Goal: Task Accomplishment & Management: Complete application form

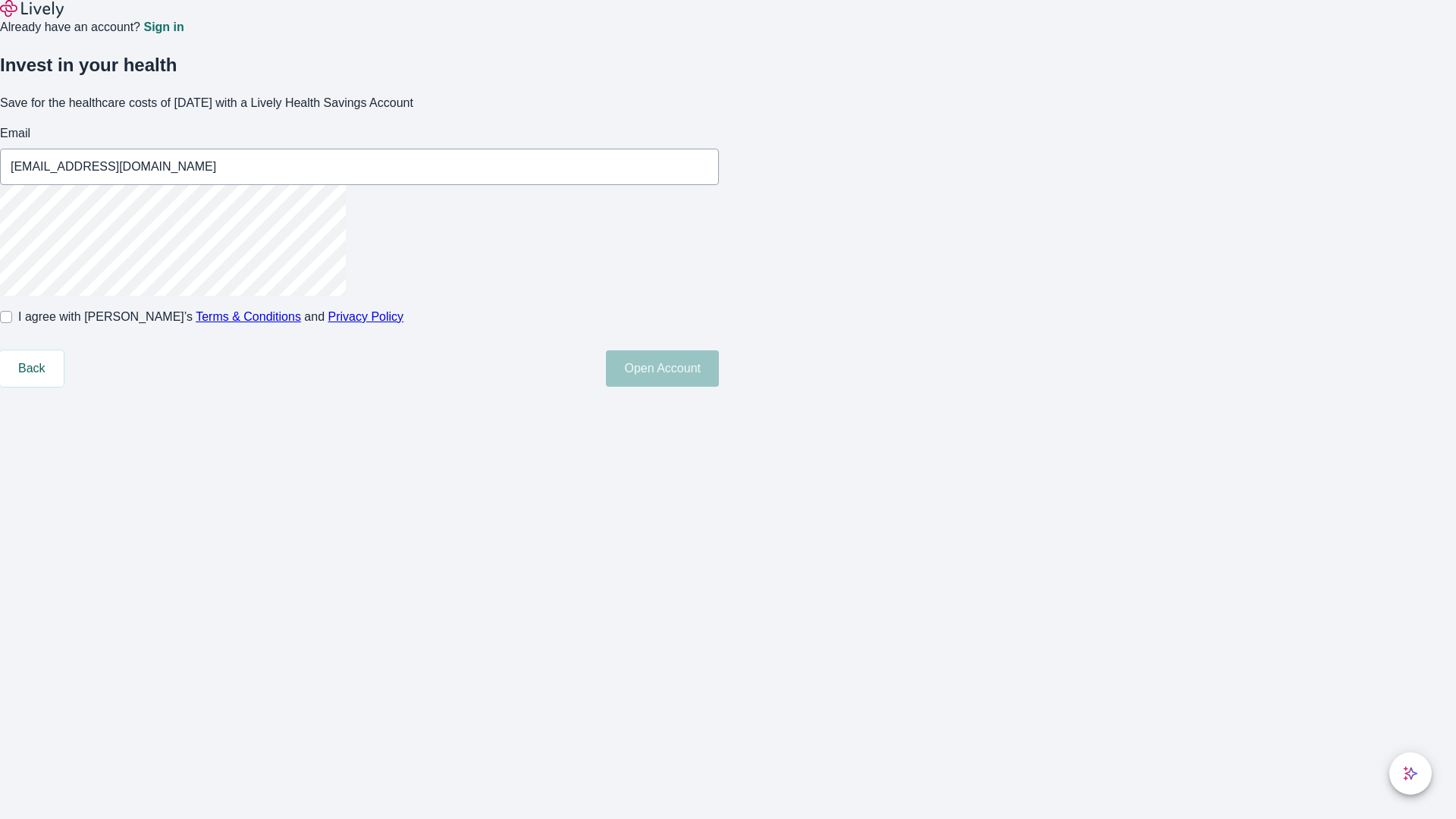
click at [12, 323] on input "I agree with Lively’s Terms & Conditions and Privacy Policy" at bounding box center [6, 317] width 12 height 12
checkbox input "true"
click at [719, 386] on button "Open Account" at bounding box center [662, 369] width 113 height 37
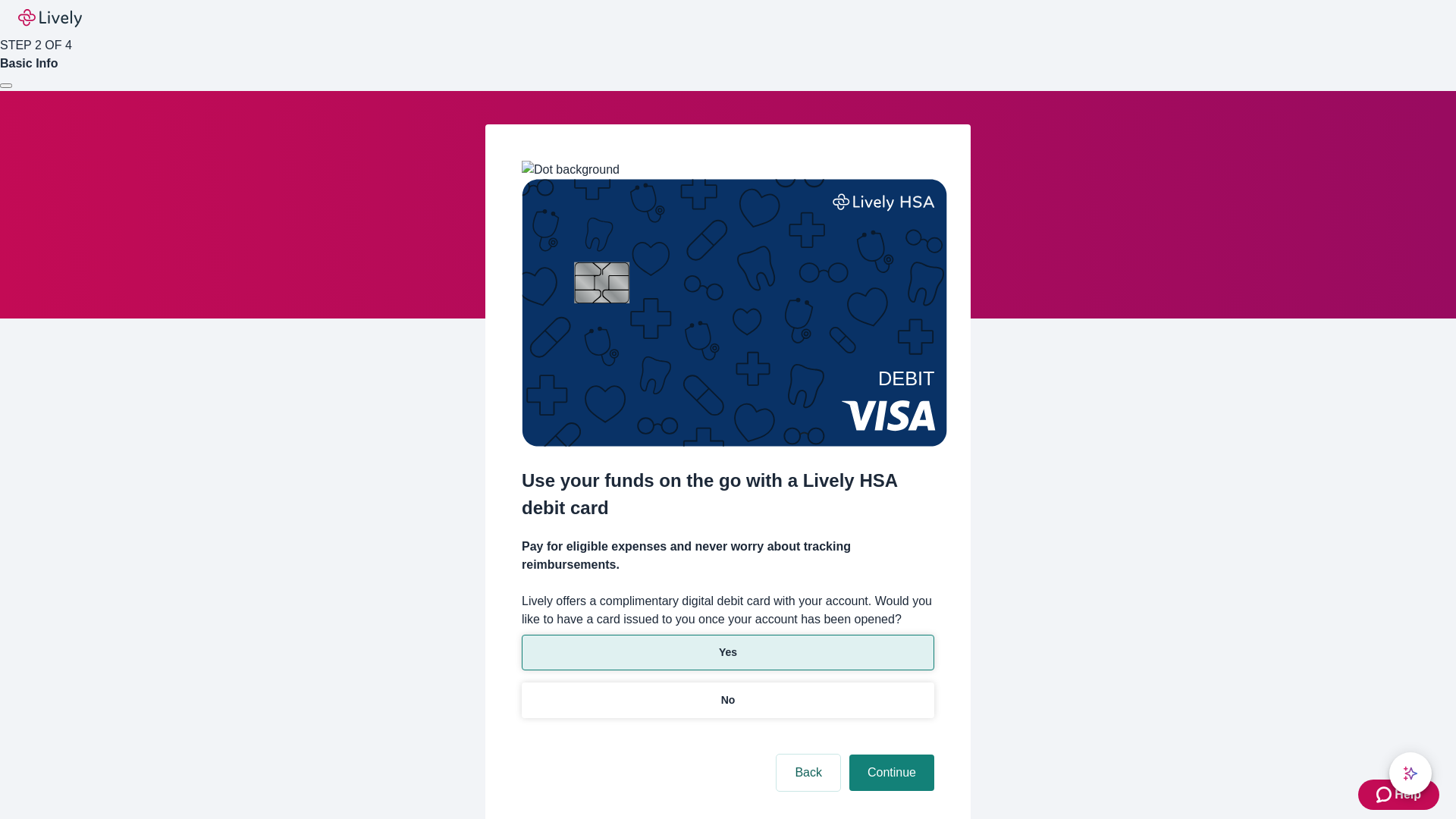
click at [728, 644] on p "Yes" at bounding box center [728, 652] width 18 height 16
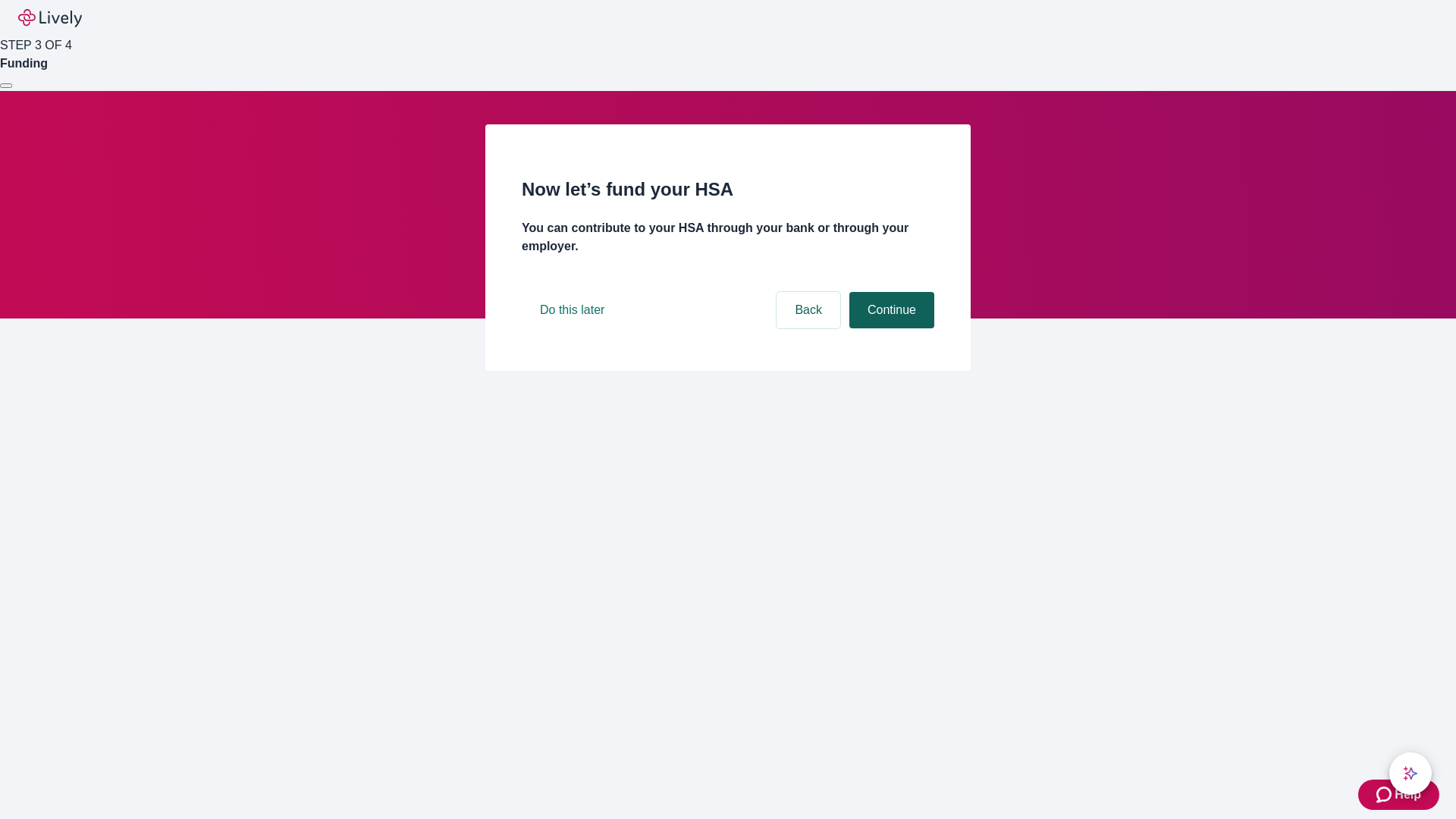
click at [889, 329] on button "Continue" at bounding box center [891, 310] width 85 height 37
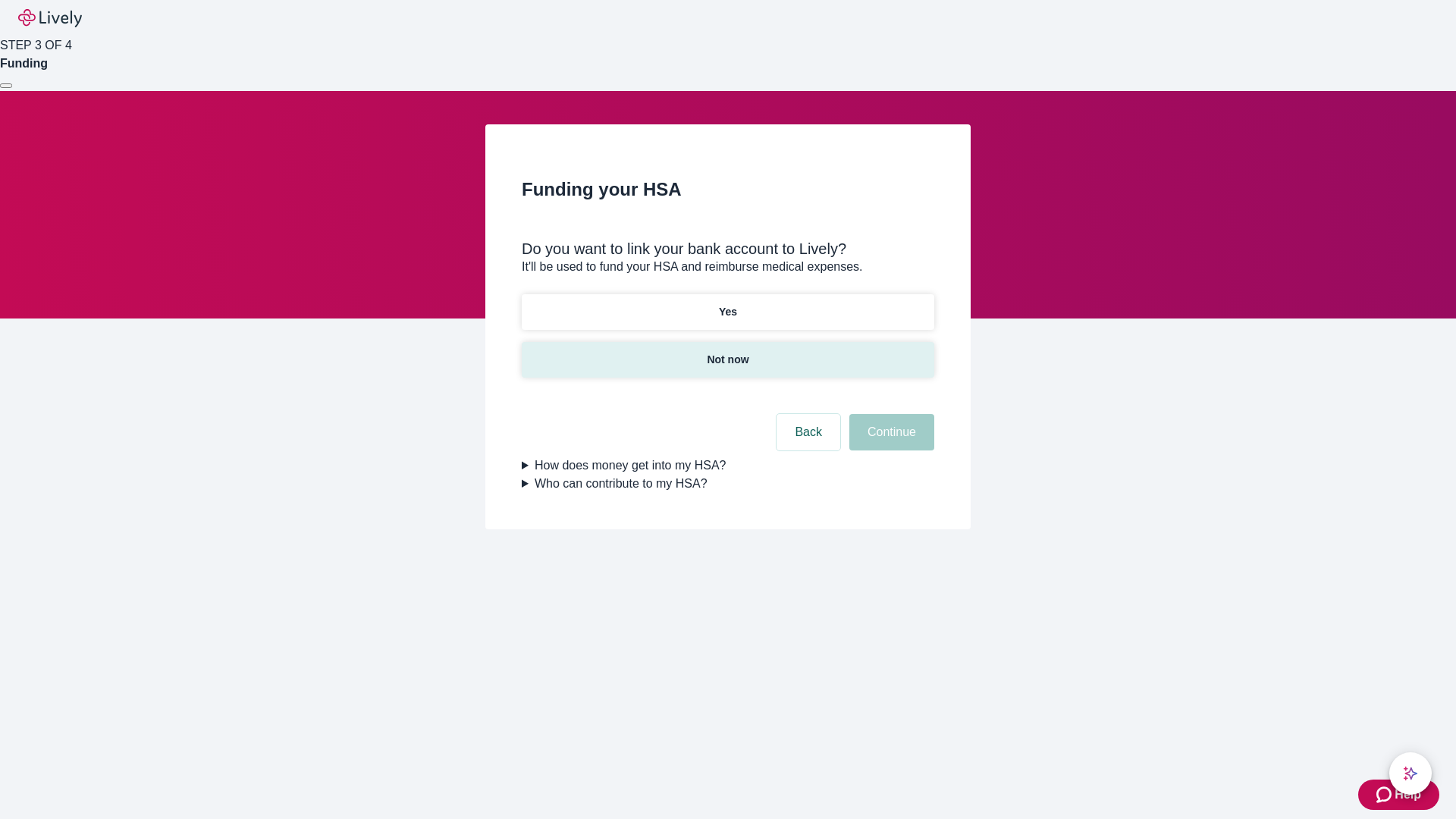
click at [728, 351] on p "Not now" at bounding box center [728, 359] width 42 height 16
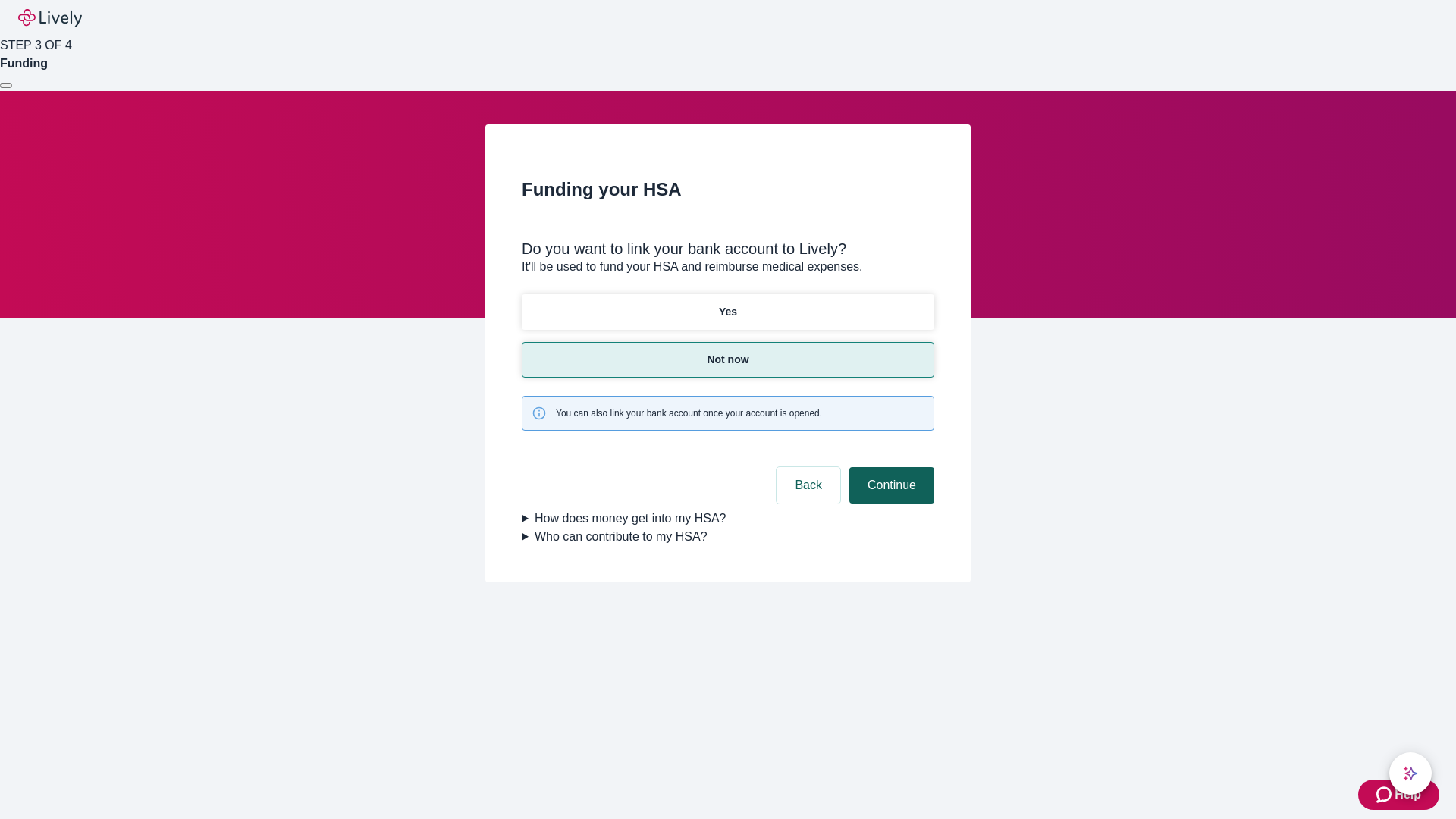
click at [889, 467] on button "Continue" at bounding box center [891, 485] width 85 height 37
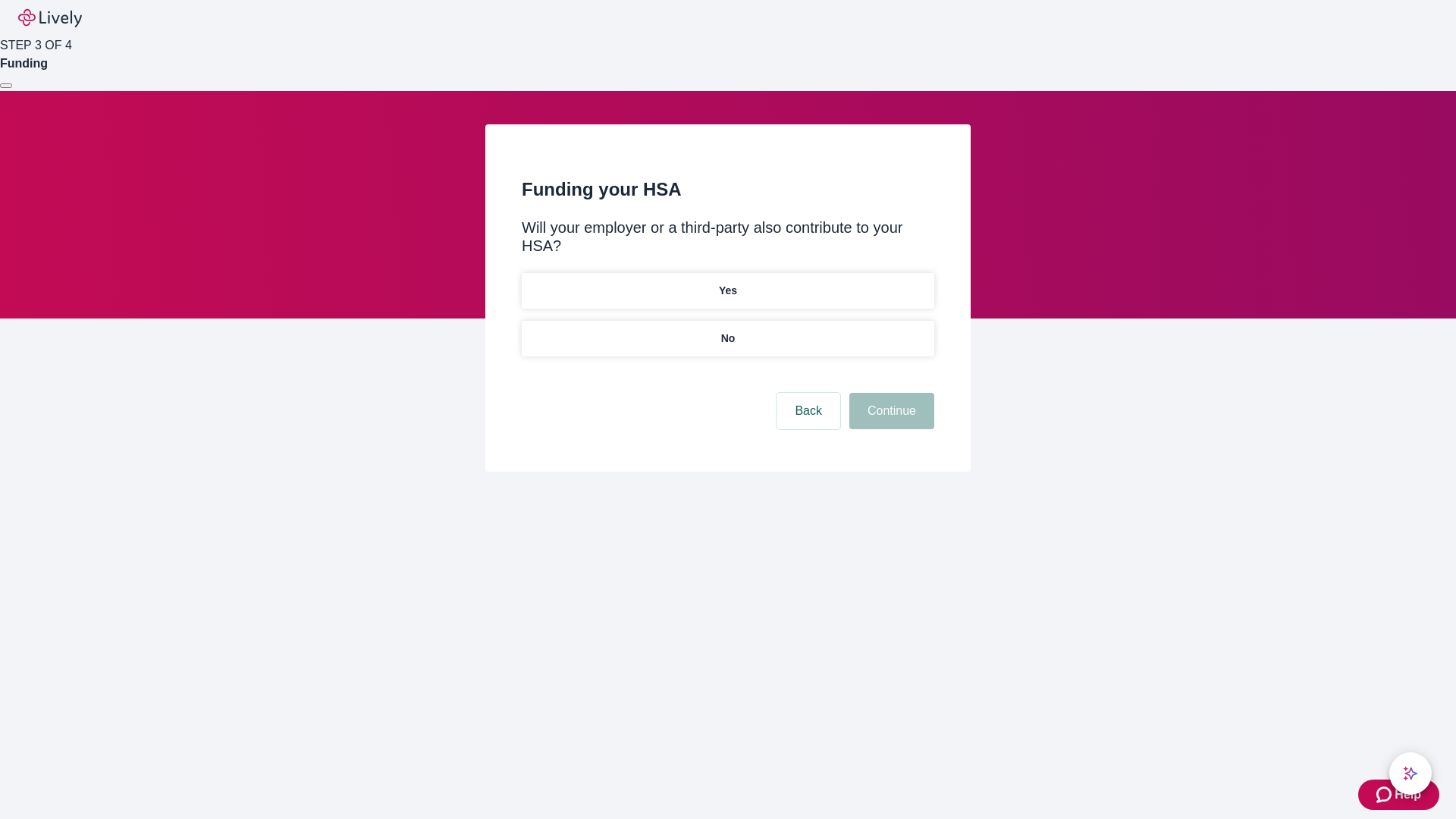
click at [728, 330] on p "No" at bounding box center [728, 338] width 14 height 16
click at [889, 392] on button "Continue" at bounding box center [891, 411] width 85 height 37
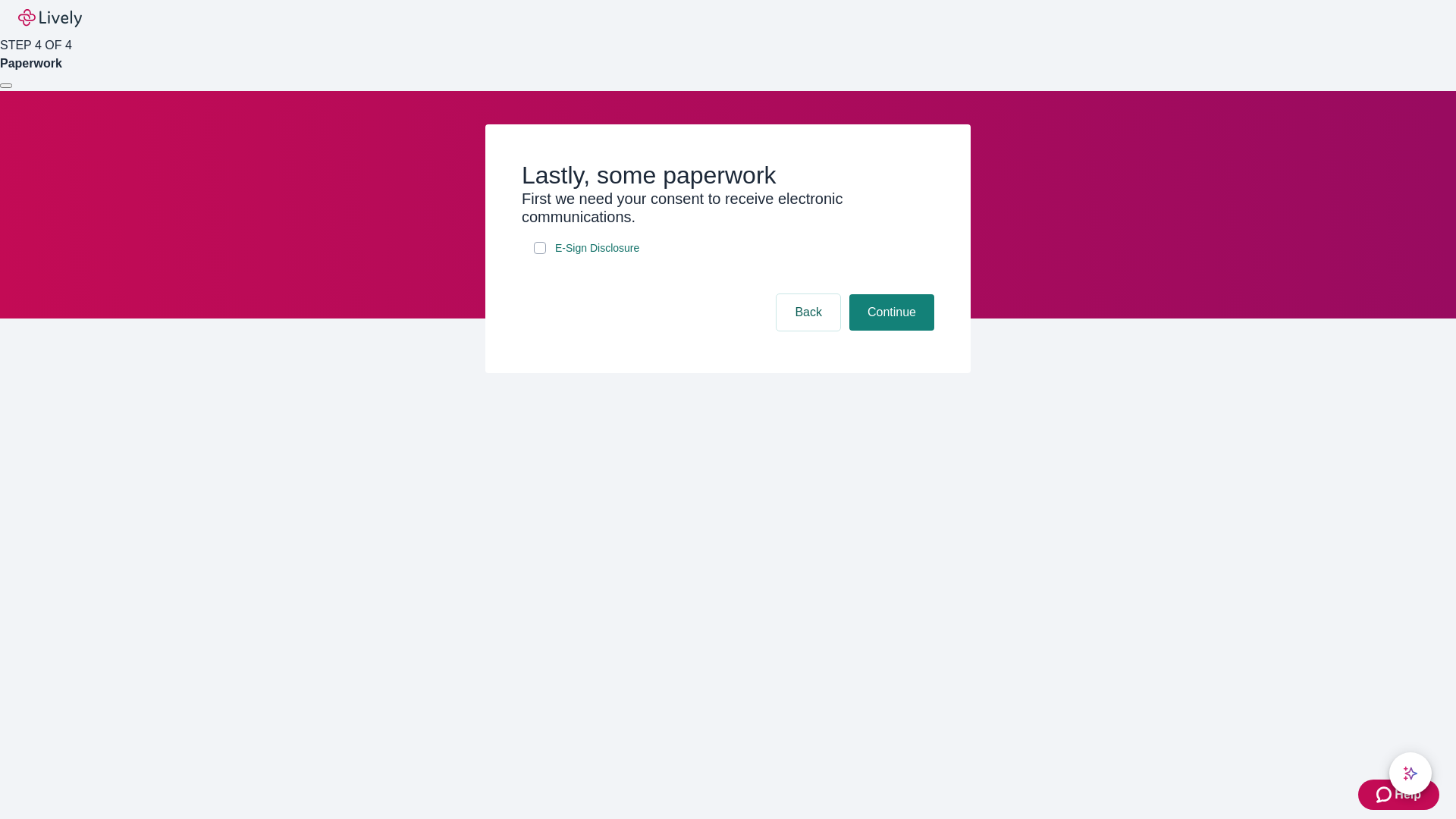
checkbox input "true"
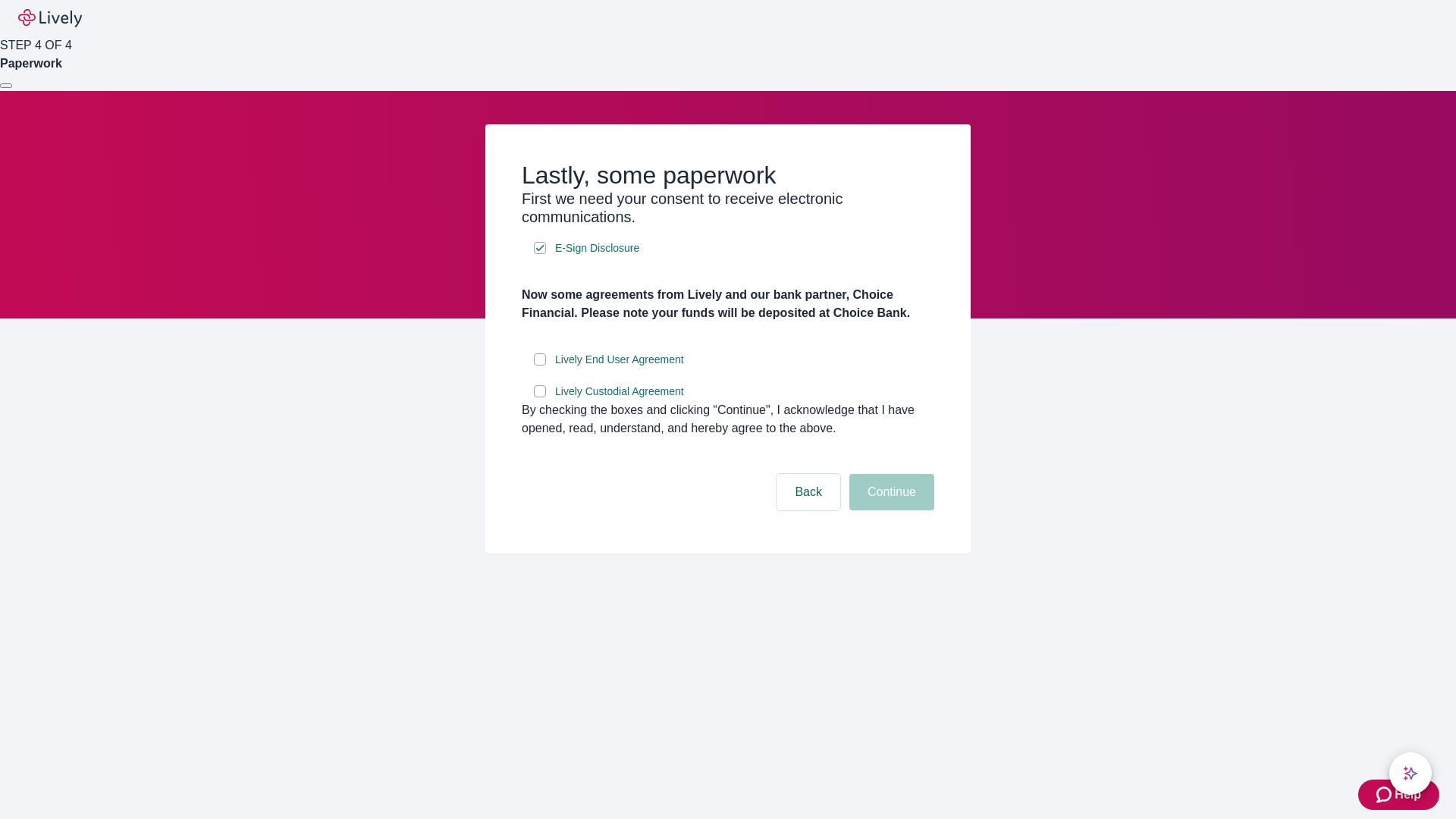
click at [540, 365] on input "Lively End User Agreement" at bounding box center [540, 359] width 12 height 12
checkbox input "true"
click at [540, 397] on input "Lively Custodial Agreement" at bounding box center [540, 392] width 12 height 12
checkbox input "true"
click at [889, 510] on button "Continue" at bounding box center [891, 492] width 85 height 37
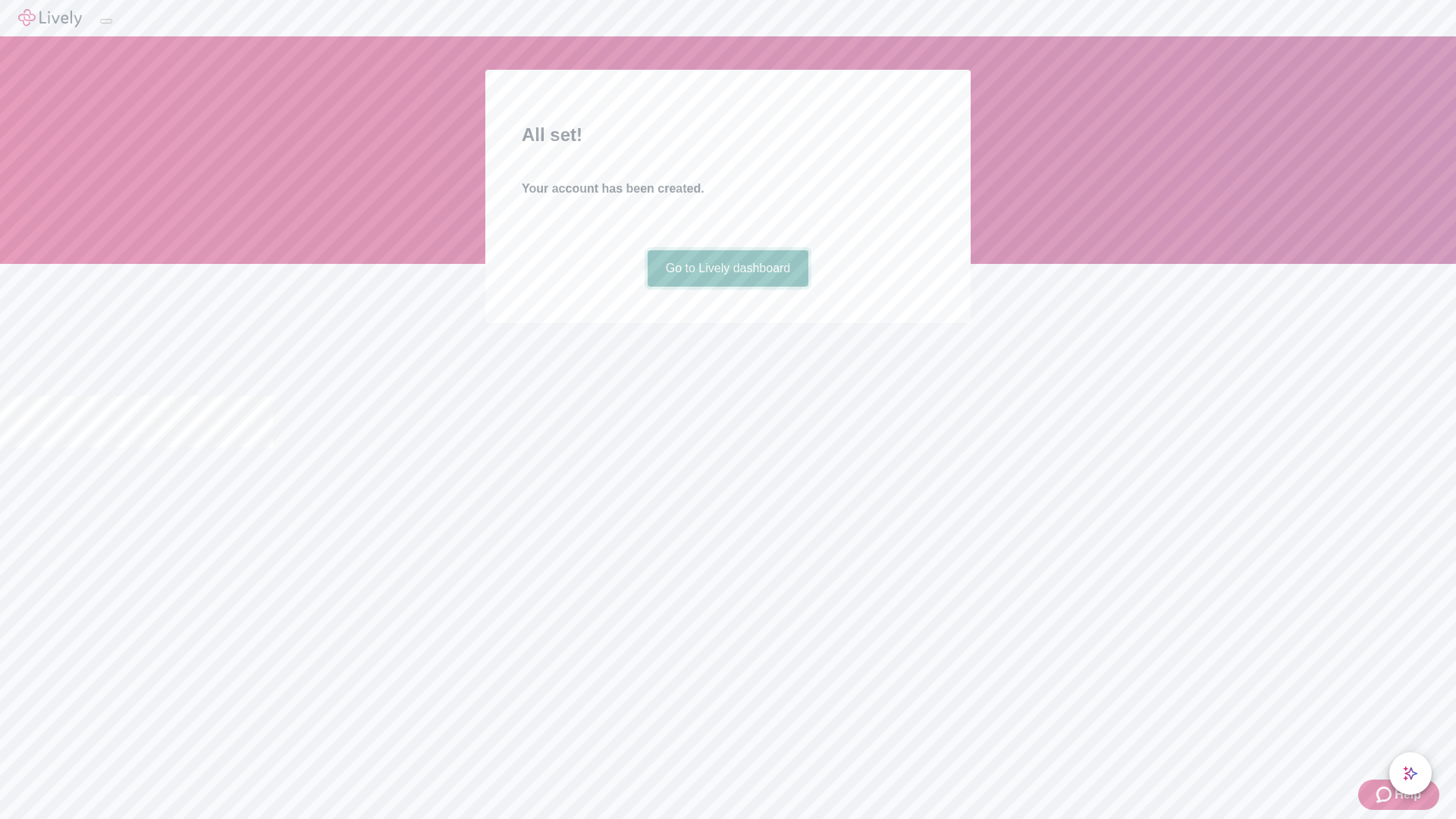
click at [728, 287] on link "Go to Lively dashboard" at bounding box center [728, 268] width 162 height 37
